Goal: Task Accomplishment & Management: Manage account settings

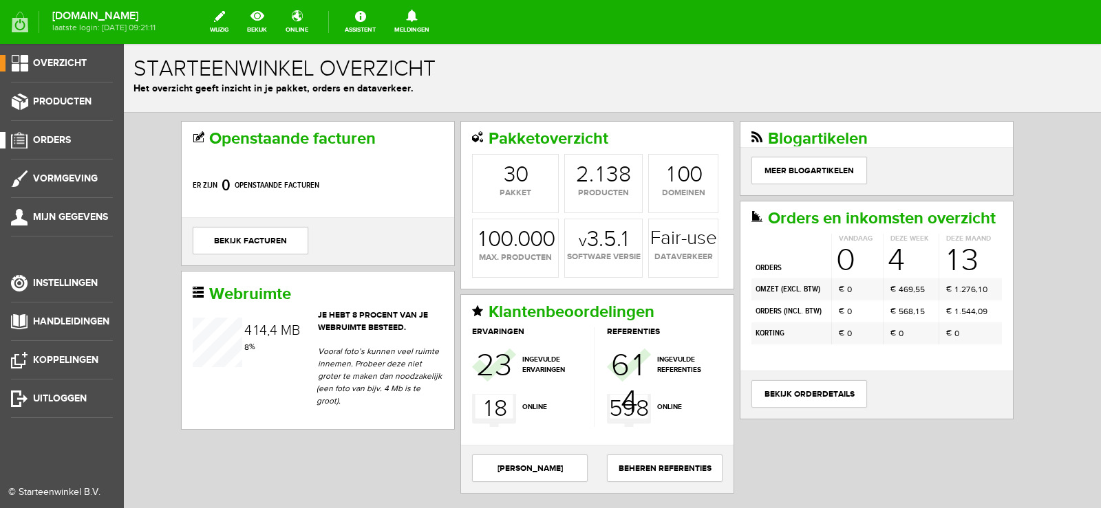
click at [57, 138] on span "Orders" at bounding box center [52, 140] width 38 height 12
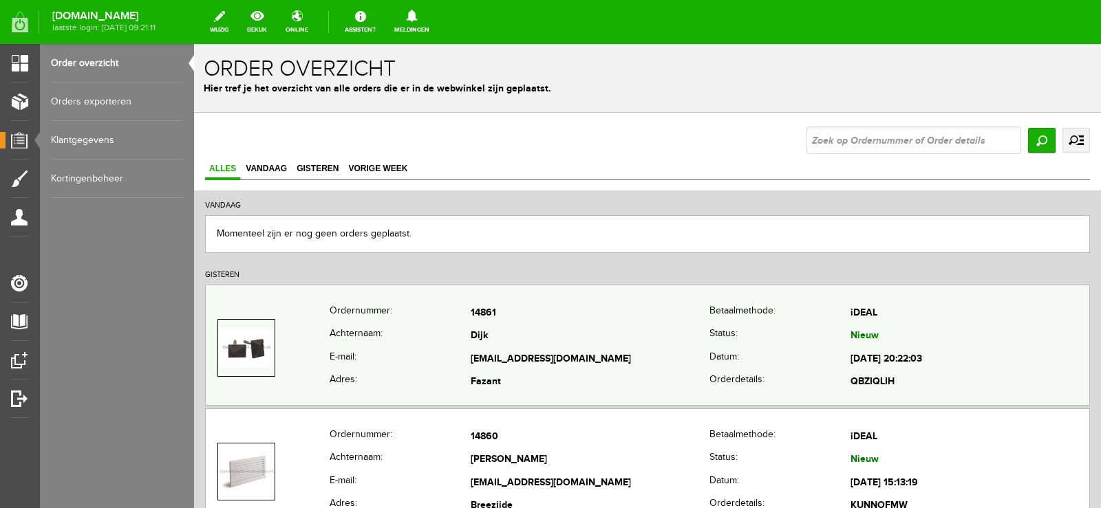
click at [589, 332] on td "Dijk" at bounding box center [590, 336] width 239 height 23
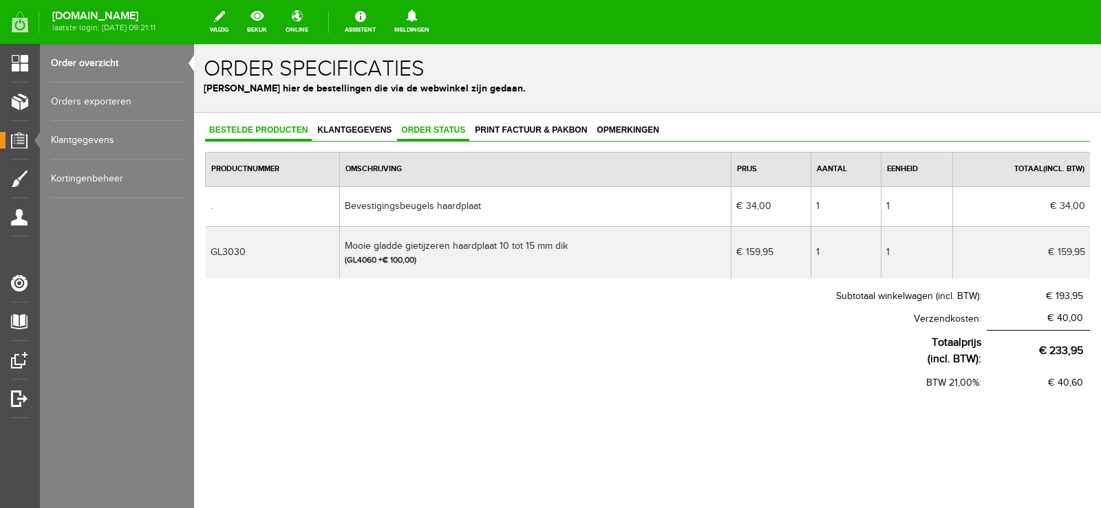
click at [429, 129] on span "Order status" at bounding box center [433, 130] width 72 height 10
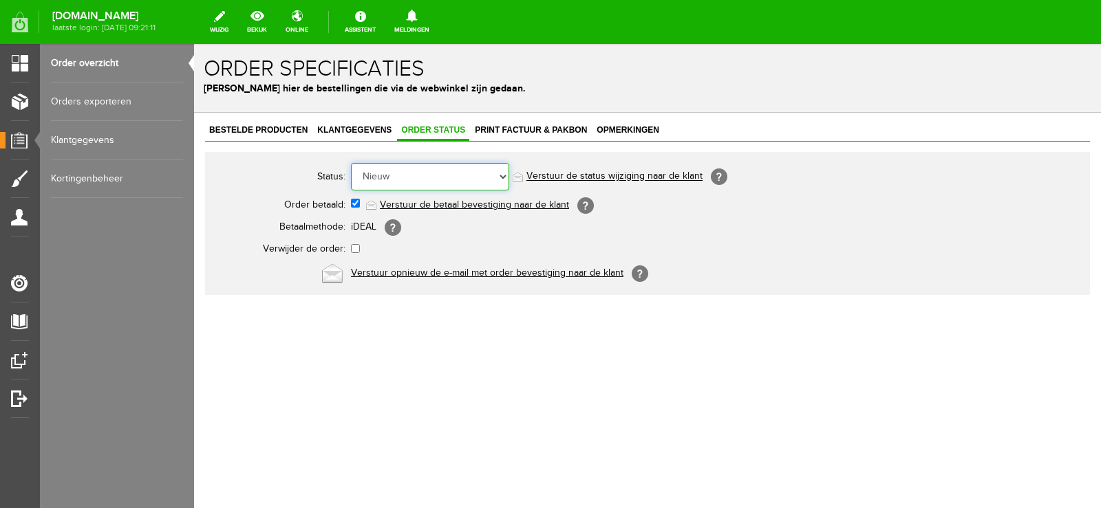
click at [504, 177] on select "Order niet afgerond Nieuw Order in behandeling Wacht op leverancier Wacht op be…" at bounding box center [430, 177] width 158 height 28
select select "14"
click at [351, 163] on select "Order niet afgerond Nieuw Order in behandeling Wacht op leverancier Wacht op be…" at bounding box center [430, 177] width 158 height 28
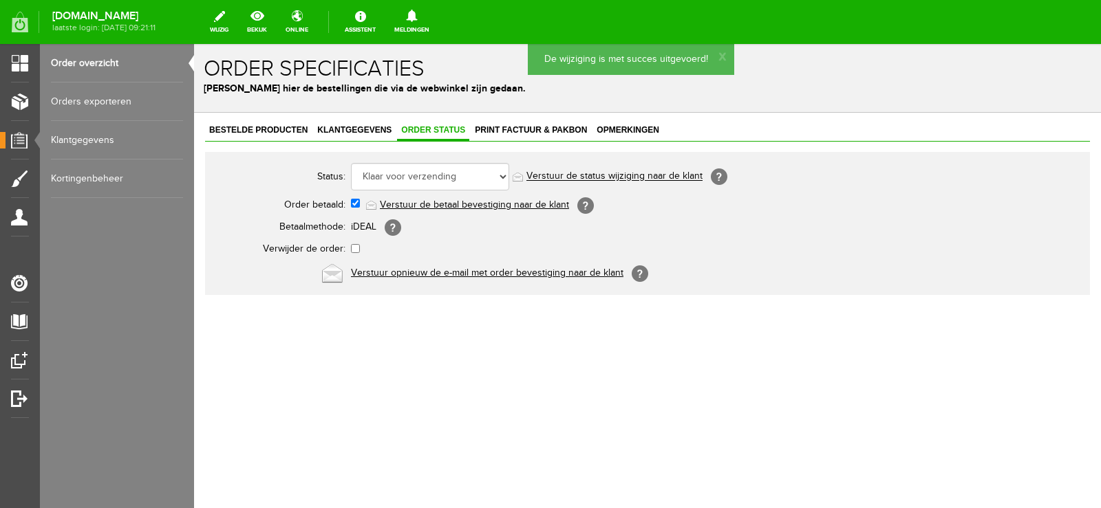
click at [637, 174] on link "Verstuur de status wijziging naar de klant" at bounding box center [614, 176] width 176 height 11
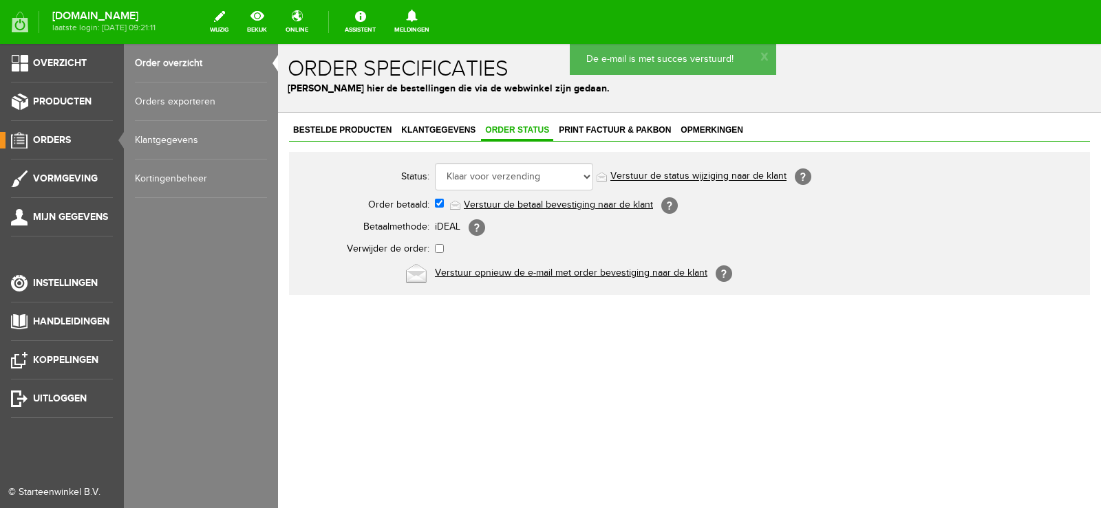
click at [47, 136] on span "Orders" at bounding box center [52, 140] width 38 height 12
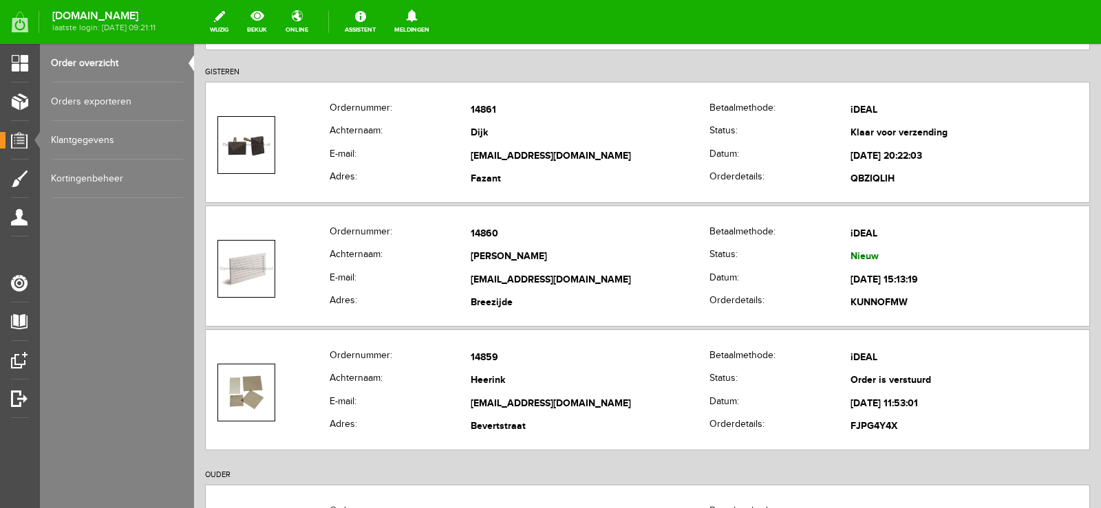
scroll to position [206, 0]
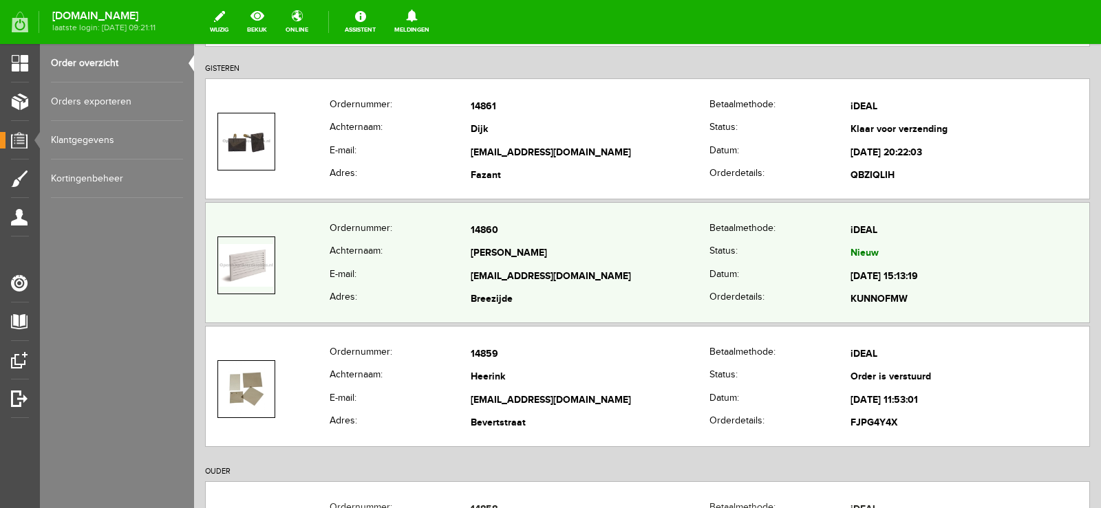
click at [637, 272] on td "[EMAIL_ADDRESS][DOMAIN_NAME]" at bounding box center [590, 277] width 239 height 23
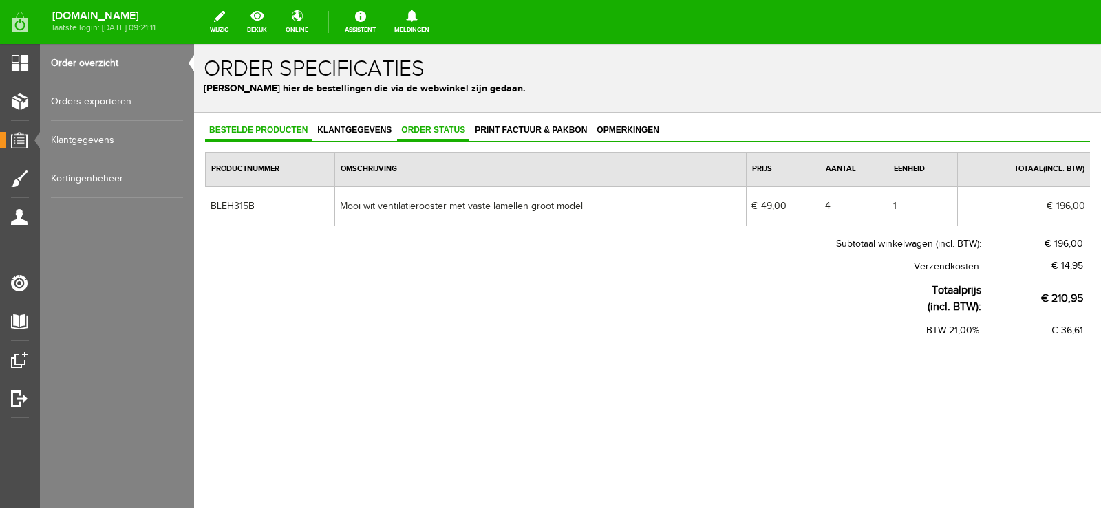
click at [435, 133] on span "Order status" at bounding box center [433, 130] width 72 height 10
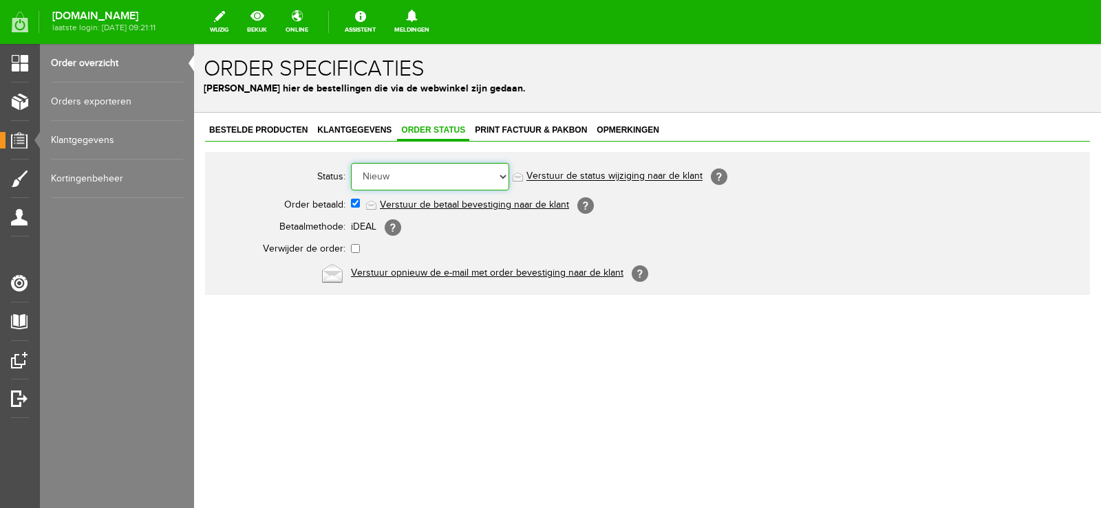
click at [501, 177] on select "Order niet afgerond Nieuw Order in behandeling Wacht op leverancier Wacht op be…" at bounding box center [430, 177] width 158 height 28
select select "14"
click at [351, 163] on select "Order niet afgerond Nieuw Order in behandeling Wacht op leverancier Wacht op be…" at bounding box center [430, 177] width 158 height 28
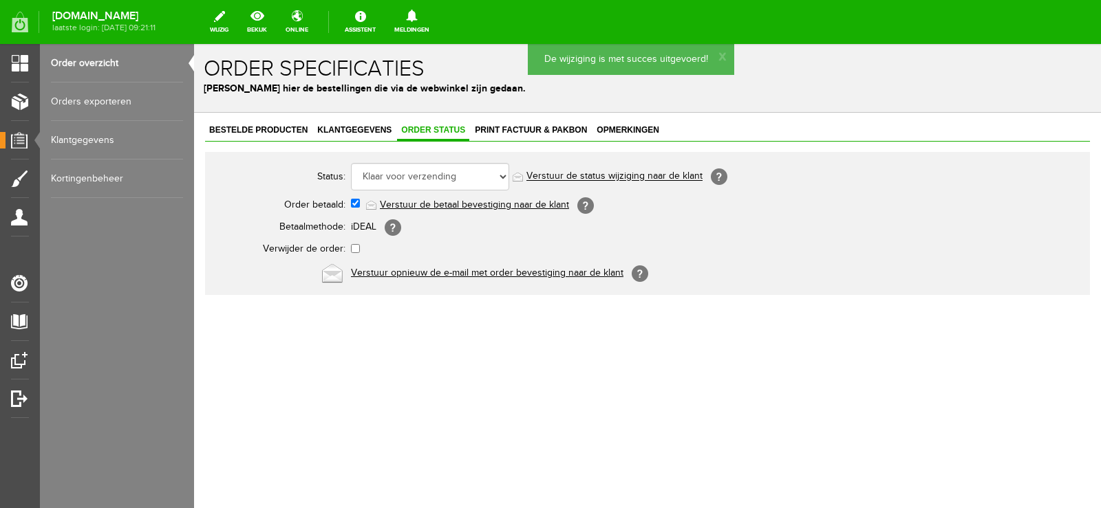
click at [641, 174] on link "Verstuur de status wijziging naar de klant" at bounding box center [614, 176] width 176 height 11
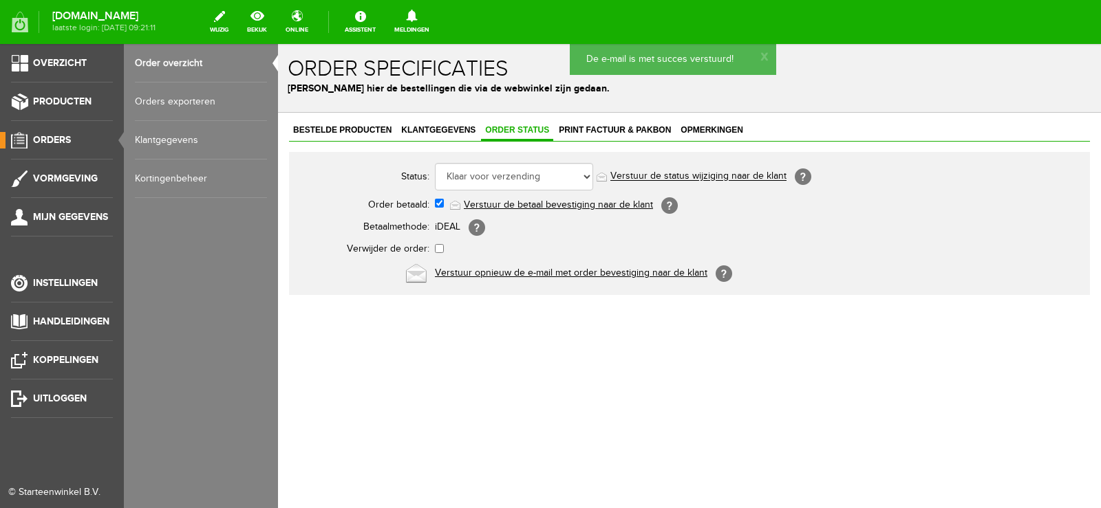
click at [54, 140] on span "Orders" at bounding box center [52, 140] width 38 height 12
